Goal: Check status: Check status

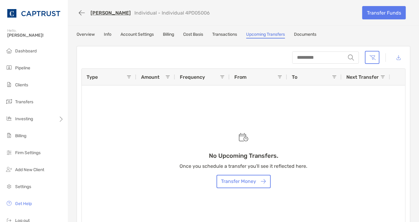
drag, startPoint x: 111, startPoint y: 12, endPoint x: 116, endPoint y: 18, distance: 7.3
click at [111, 12] on link "Ronald Knight" at bounding box center [110, 13] width 40 height 6
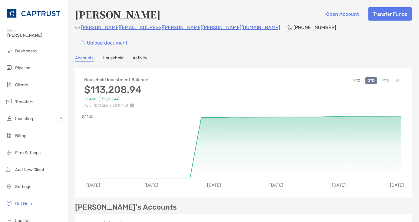
click at [413, 94] on div "Ronald Knight Open Account Transfer Funds ron.knight@whiting-turner.com (216) 7…" at bounding box center [243, 127] width 351 height 254
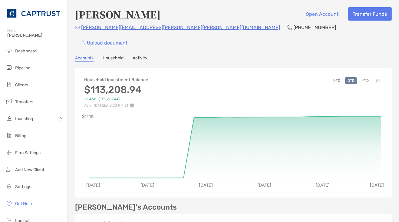
click at [280, 79] on div "Household Investment Balance $113,208.94 +2.46% ( +$2,687.44 ) As of Aug 18, '2…" at bounding box center [233, 89] width 317 height 36
